Goal: Task Accomplishment & Management: Manage account settings

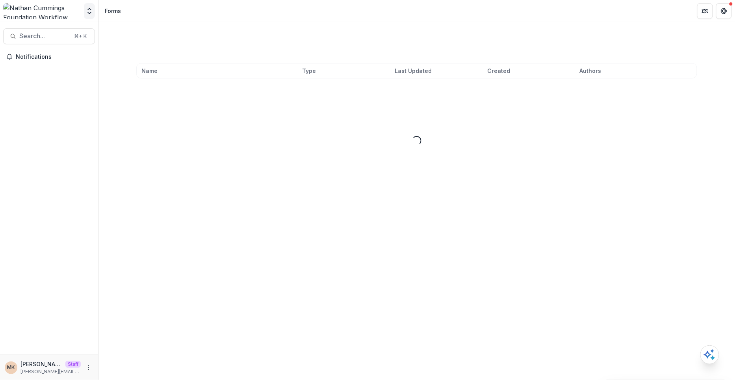
click at [86, 10] on icon "Open entity switcher" at bounding box center [90, 11] width 8 height 8
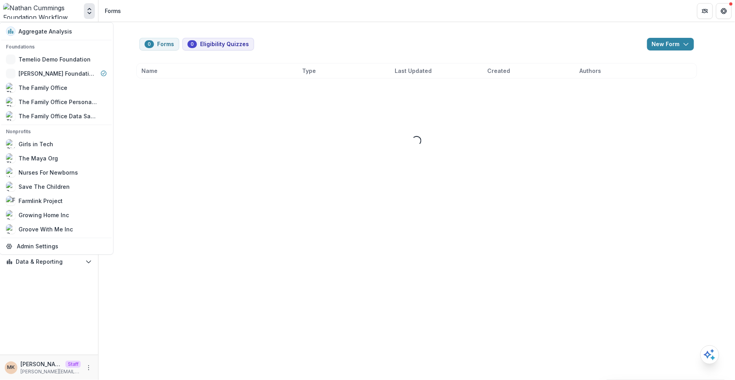
click at [171, 12] on header "Forms" at bounding box center [417, 11] width 637 height 22
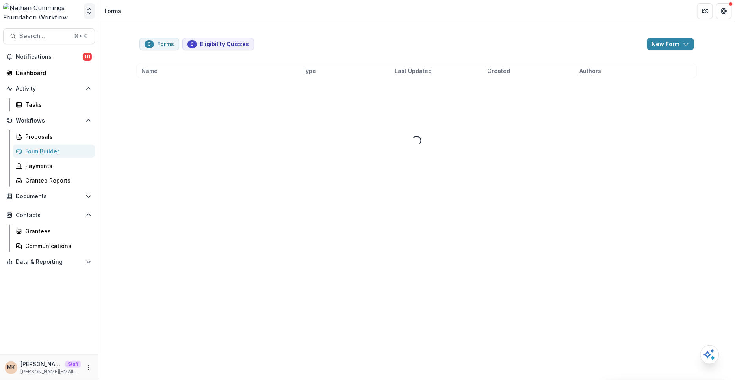
click at [86, 11] on icon "Open entity switcher" at bounding box center [90, 11] width 8 height 8
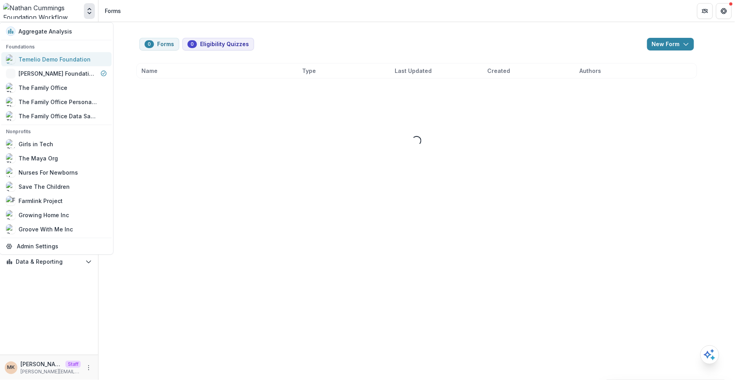
click at [58, 56] on div "Temelio Demo Foundation" at bounding box center [55, 59] width 72 height 8
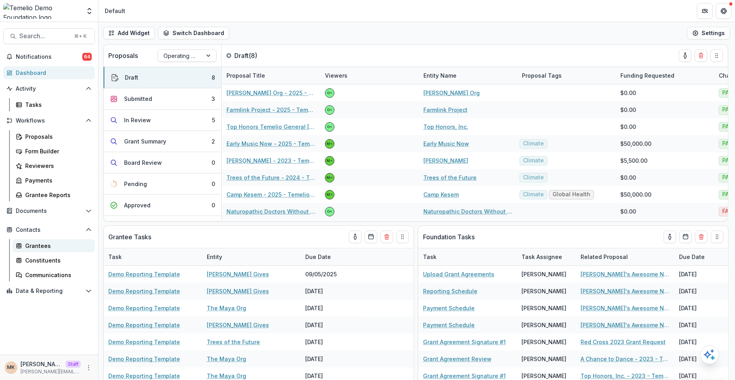
click at [28, 245] on div "Grantees" at bounding box center [56, 246] width 63 height 8
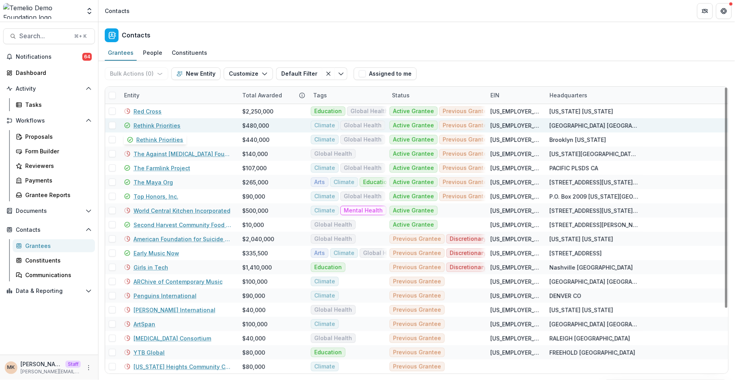
click at [152, 123] on link "Rethink Priorities" at bounding box center [157, 125] width 47 height 8
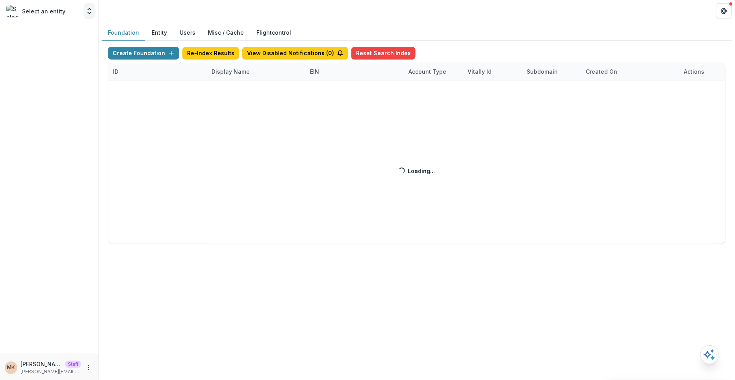
click at [94, 13] on button "Open entity switcher" at bounding box center [89, 11] width 11 height 16
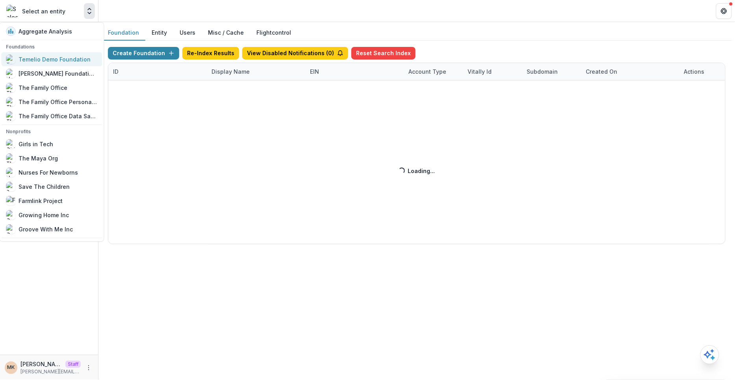
click at [63, 55] on div "Temelio Demo Foundation" at bounding box center [55, 59] width 72 height 8
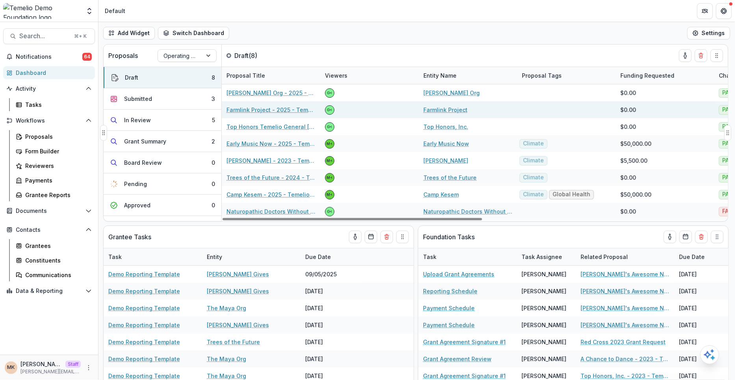
click at [251, 112] on link "Farmlink Project - 2025 - Temelio General Grant Proposal" at bounding box center [271, 110] width 89 height 8
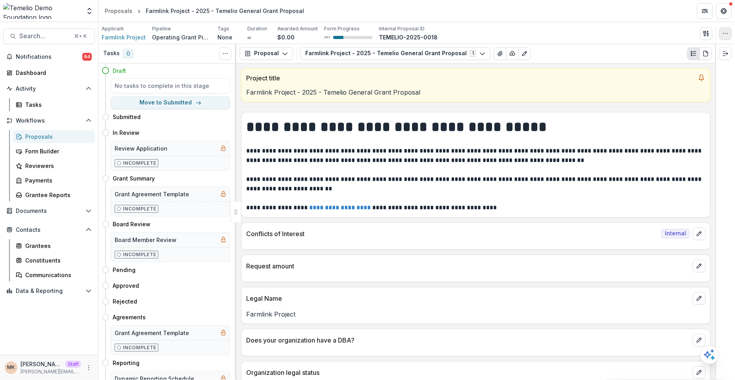
click at [726, 37] on button "button" at bounding box center [726, 33] width 13 height 13
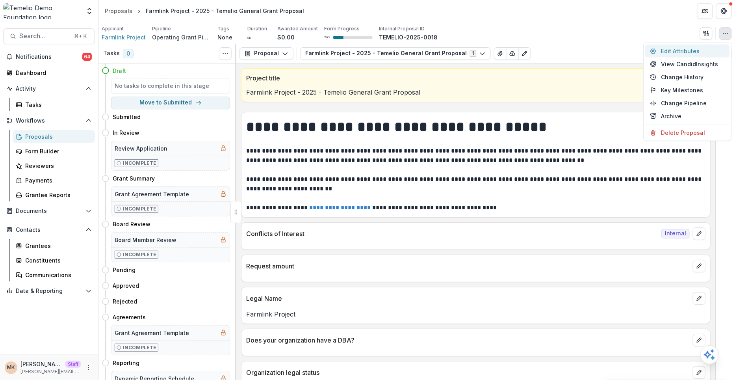
click at [690, 49] on button "Edit Attributes" at bounding box center [688, 51] width 84 height 13
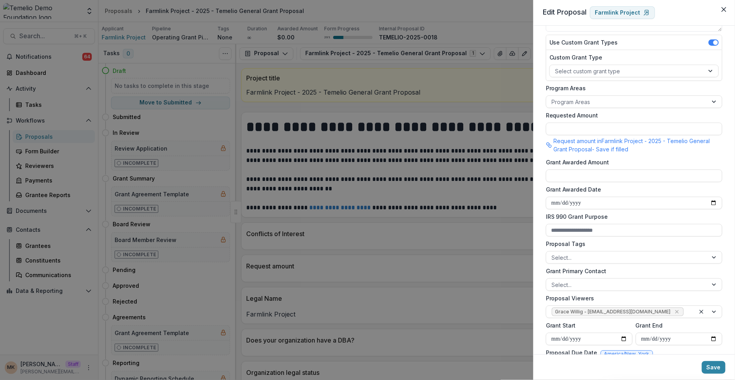
scroll to position [176, 0]
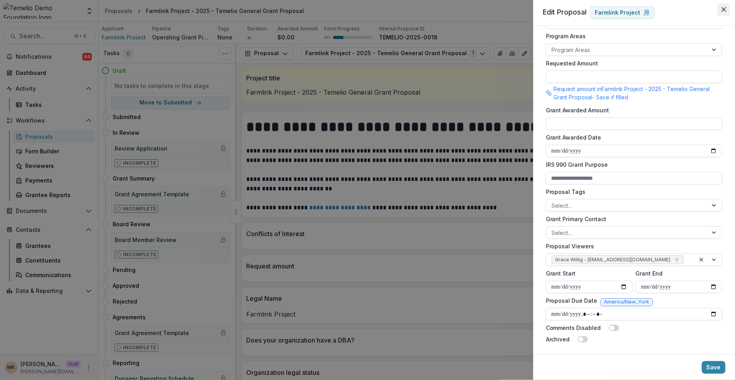
click at [724, 9] on icon "Close" at bounding box center [724, 9] width 5 height 5
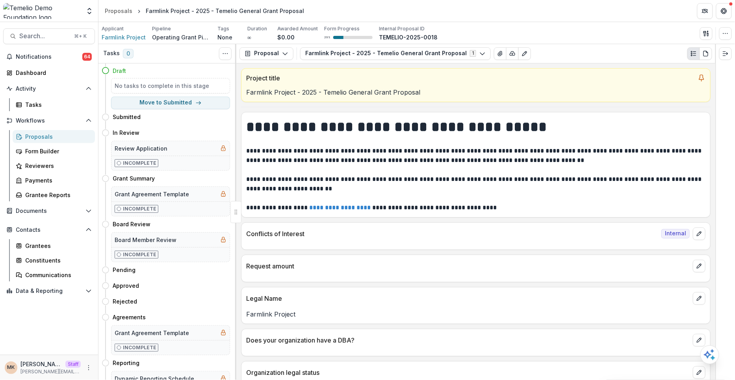
click at [95, 12] on div "Aggregate Analysis Foundations Temelio Demo Foundation [PERSON_NAME] Foundation…" at bounding box center [49, 12] width 98 height 19
click at [85, 11] on button "Open entity switcher" at bounding box center [89, 11] width 11 height 16
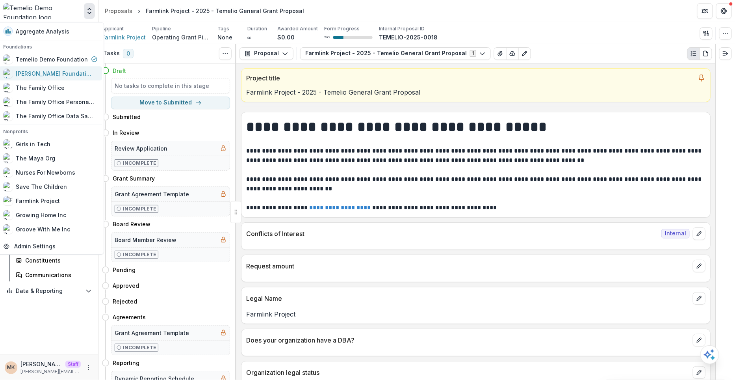
click at [60, 74] on div "[PERSON_NAME] Foundation Workflow Sandbox" at bounding box center [55, 73] width 79 height 8
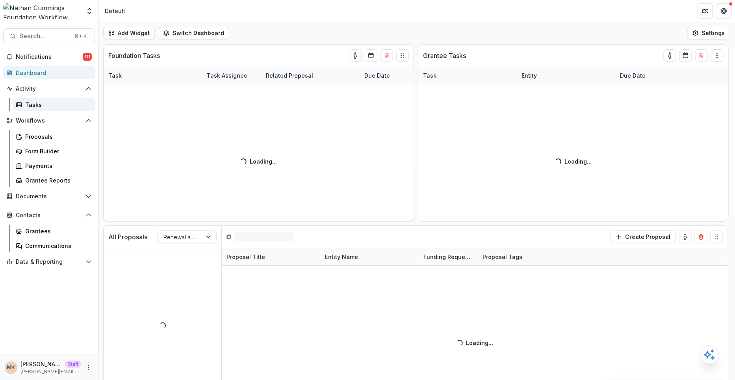
click at [47, 105] on div "Tasks" at bounding box center [56, 104] width 63 height 8
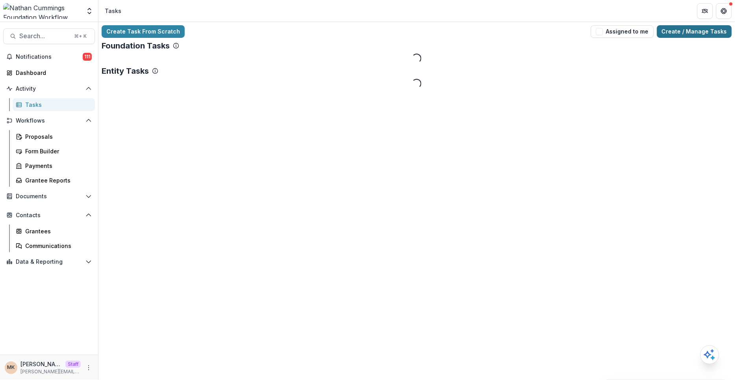
click at [695, 29] on link "Create / Manage Tasks" at bounding box center [694, 31] width 75 height 13
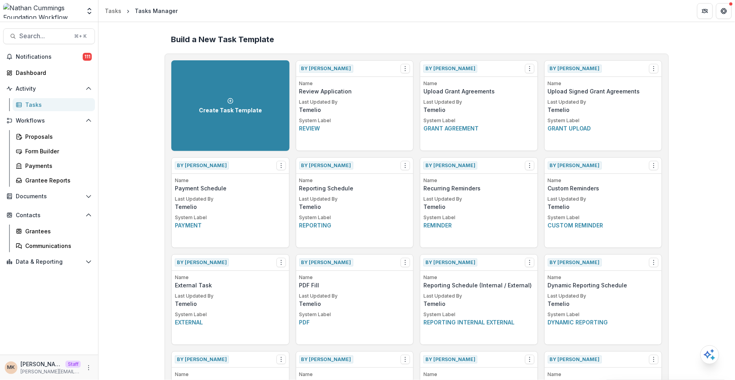
scroll to position [762, 0]
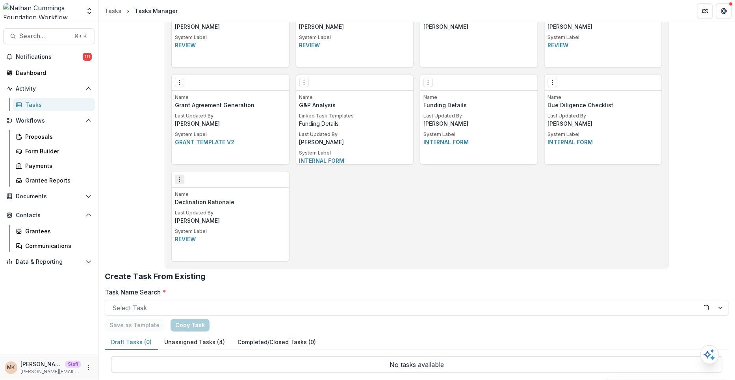
click at [177, 180] on icon "Options" at bounding box center [180, 179] width 6 height 6
click at [204, 195] on link "Edit" at bounding box center [224, 194] width 97 height 13
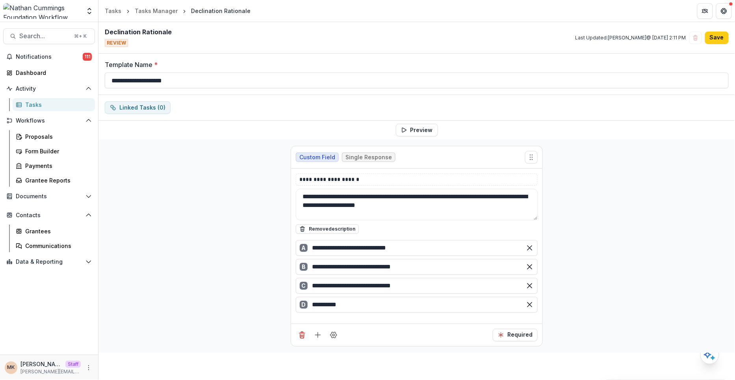
click at [597, 172] on div "**********" at bounding box center [417, 246] width 637 height 213
